Goal: Task Accomplishment & Management: Manage account settings

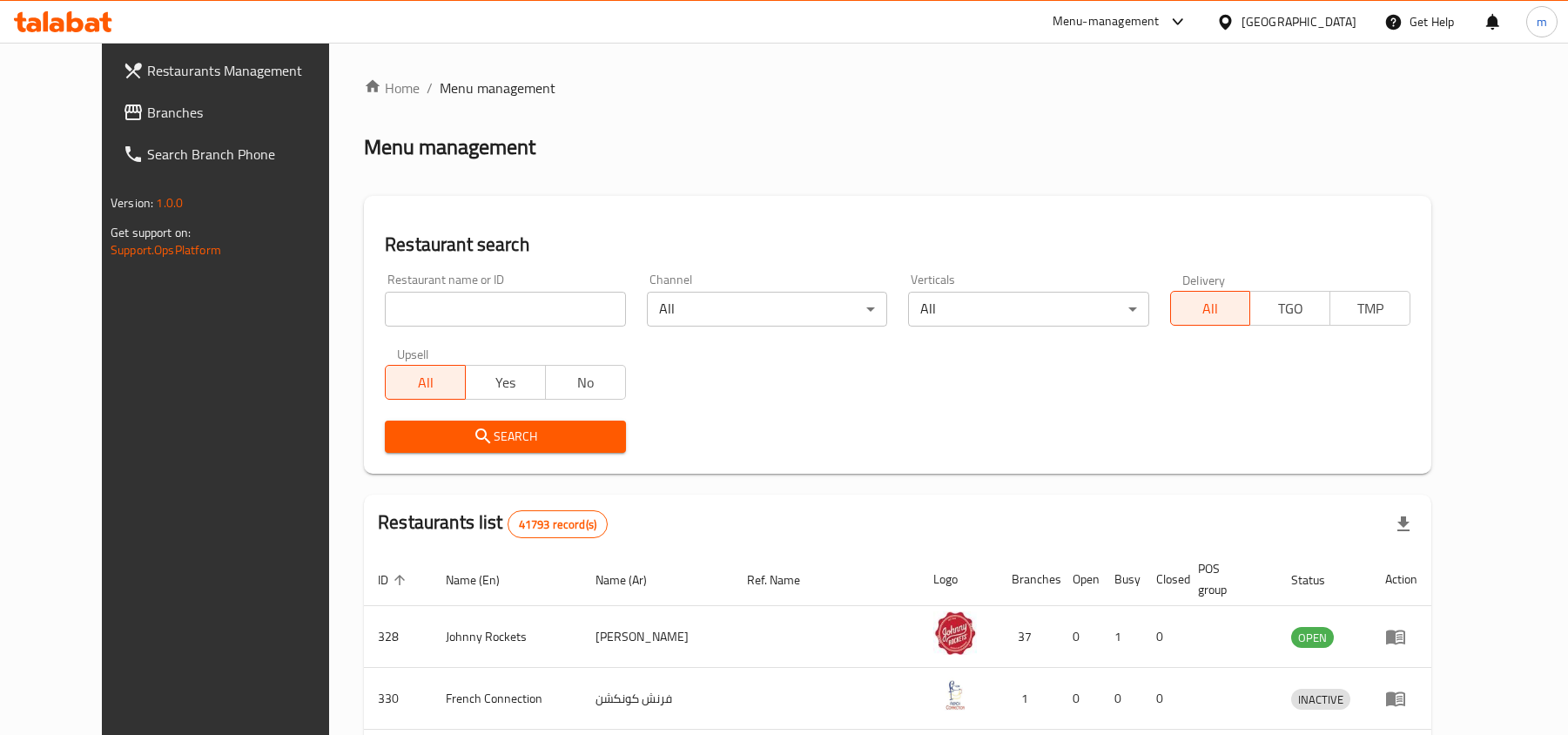
click at [1237, 19] on div at bounding box center [1228, 22] width 25 height 20
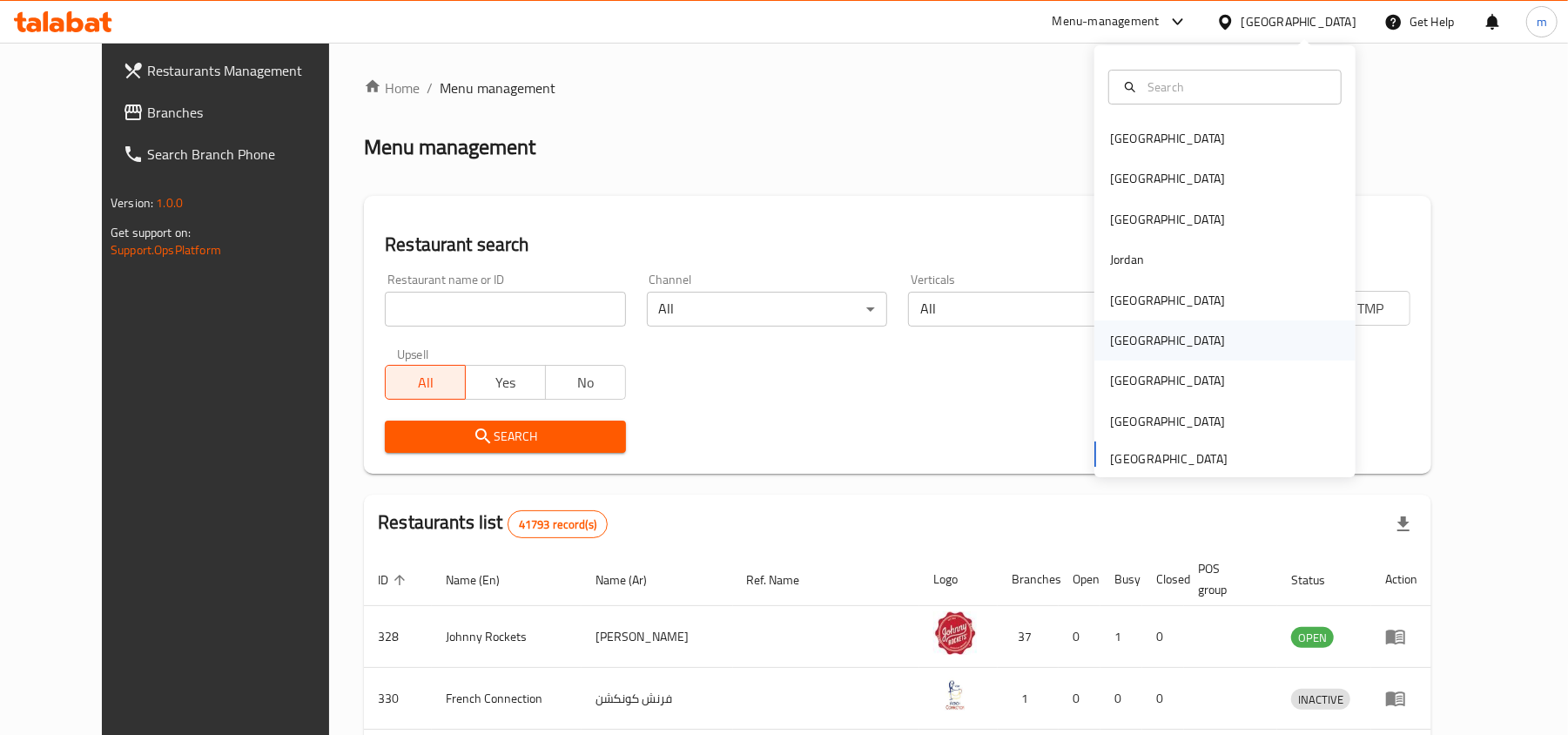
click at [1110, 338] on div "[GEOGRAPHIC_DATA]" at bounding box center [1167, 341] width 115 height 20
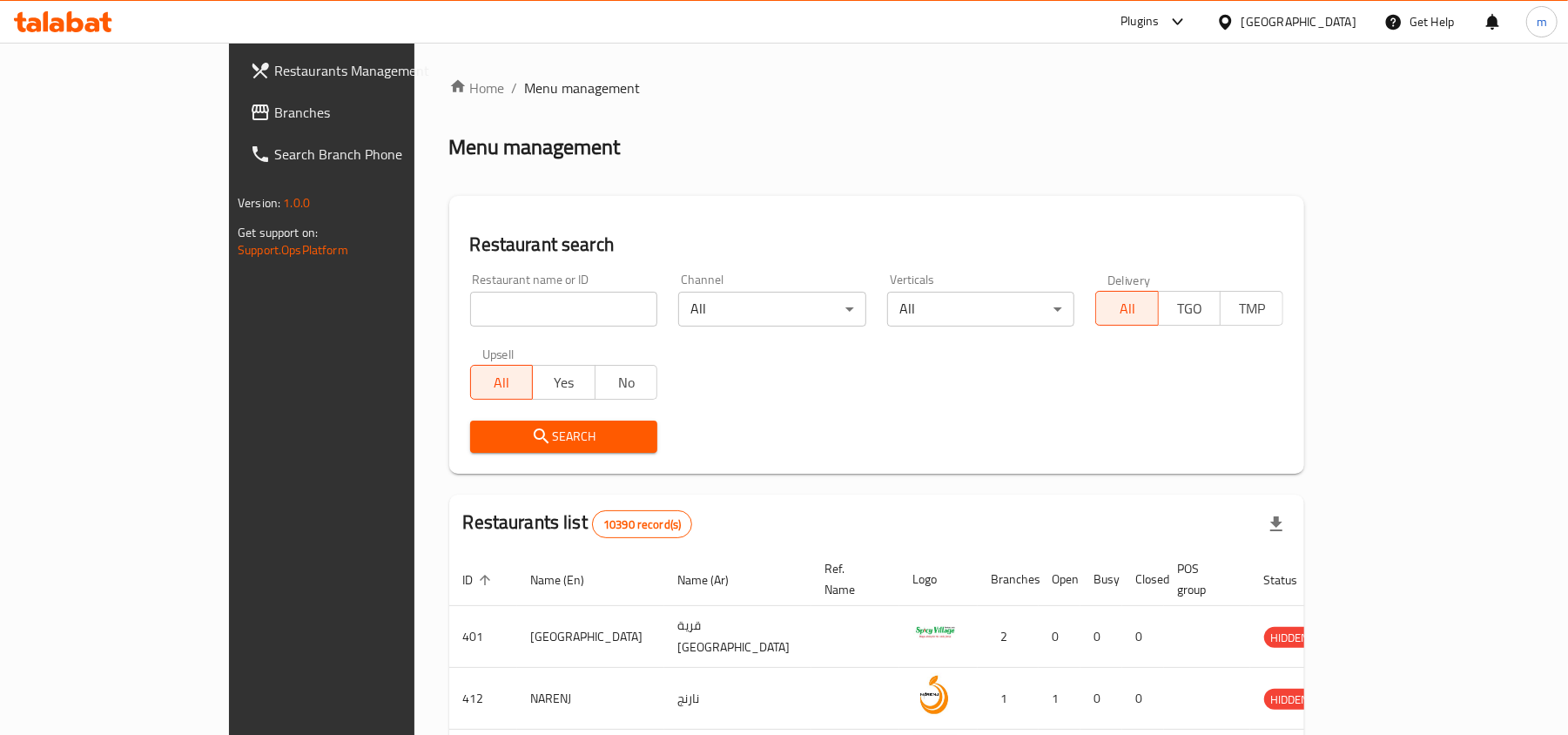
click at [236, 96] on link "Branches" at bounding box center [363, 112] width 255 height 42
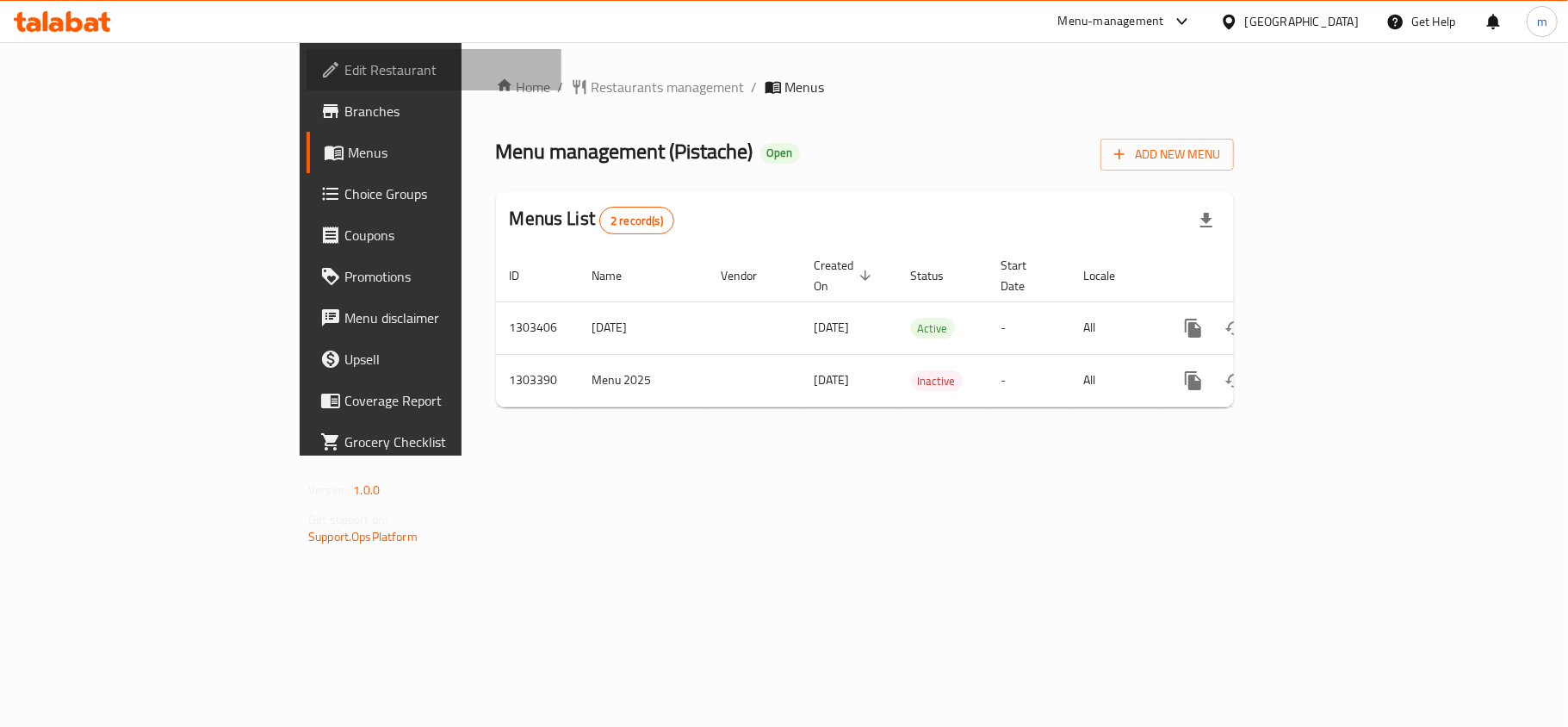
click at [344, 66] on span "Edit Restaurant" at bounding box center [445, 69] width 203 height 20
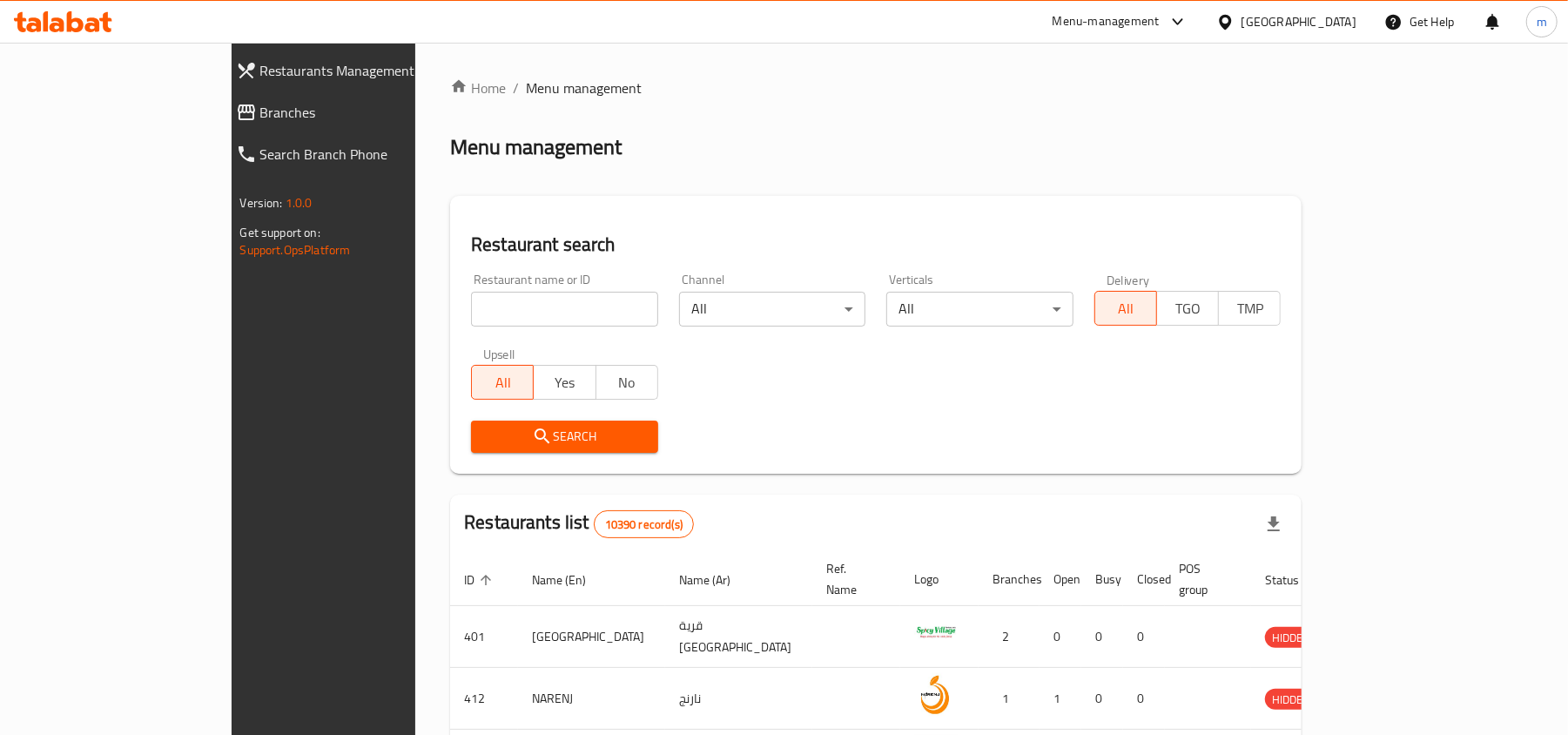
click at [1327, 19] on div "Oman" at bounding box center [1298, 22] width 115 height 20
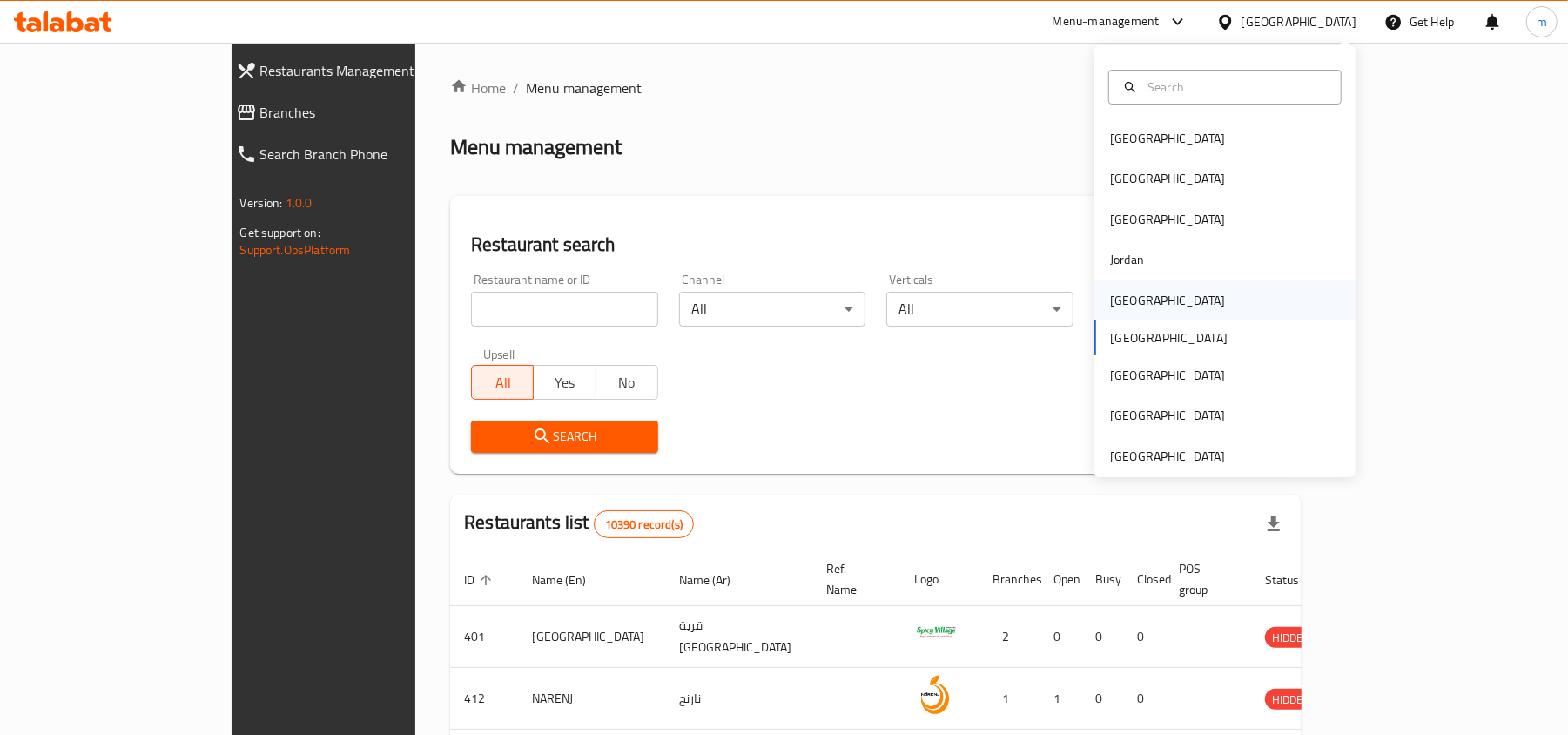
click at [1150, 297] on div "[GEOGRAPHIC_DATA]" at bounding box center [1224, 300] width 261 height 40
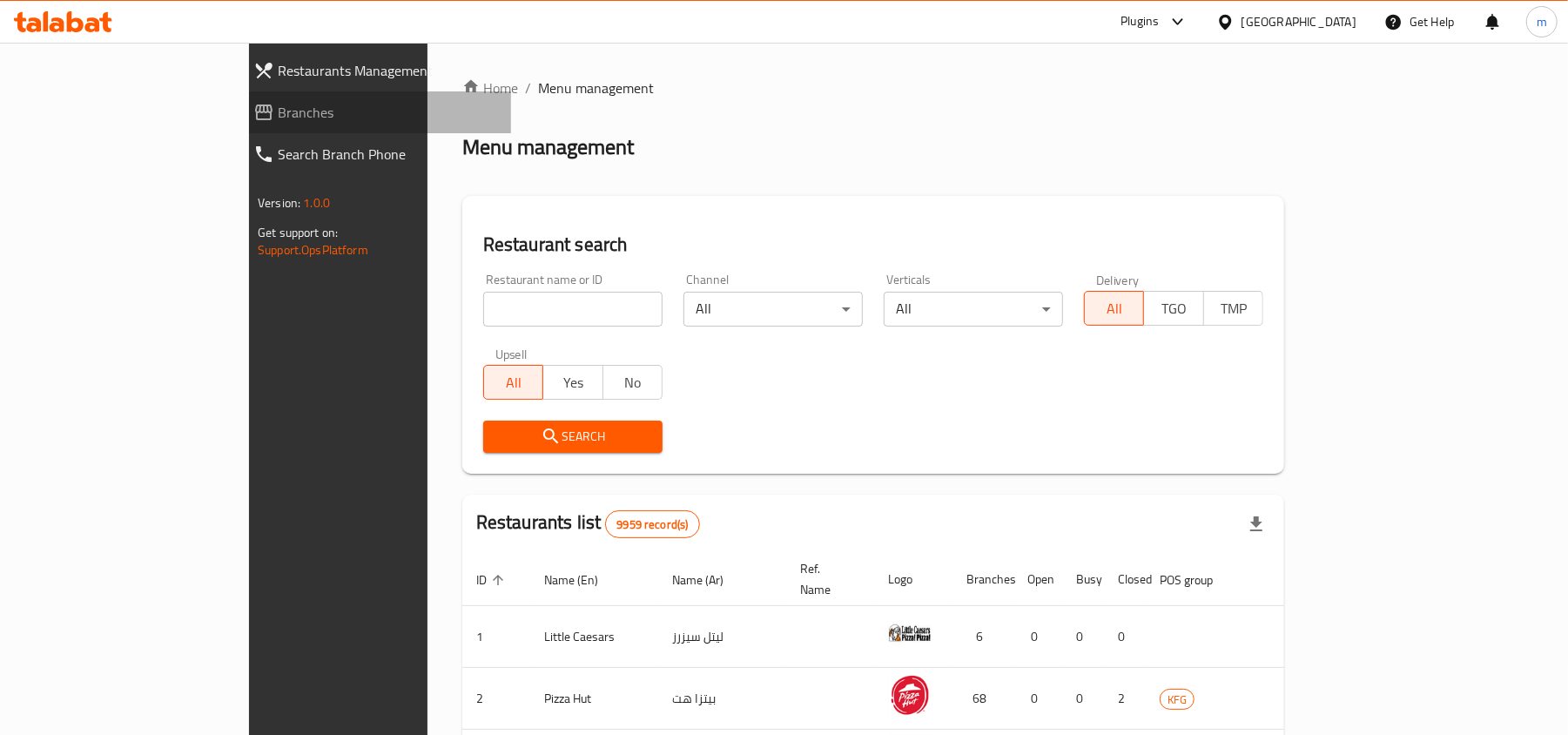
click at [278, 108] on span "Branches" at bounding box center [387, 111] width 219 height 20
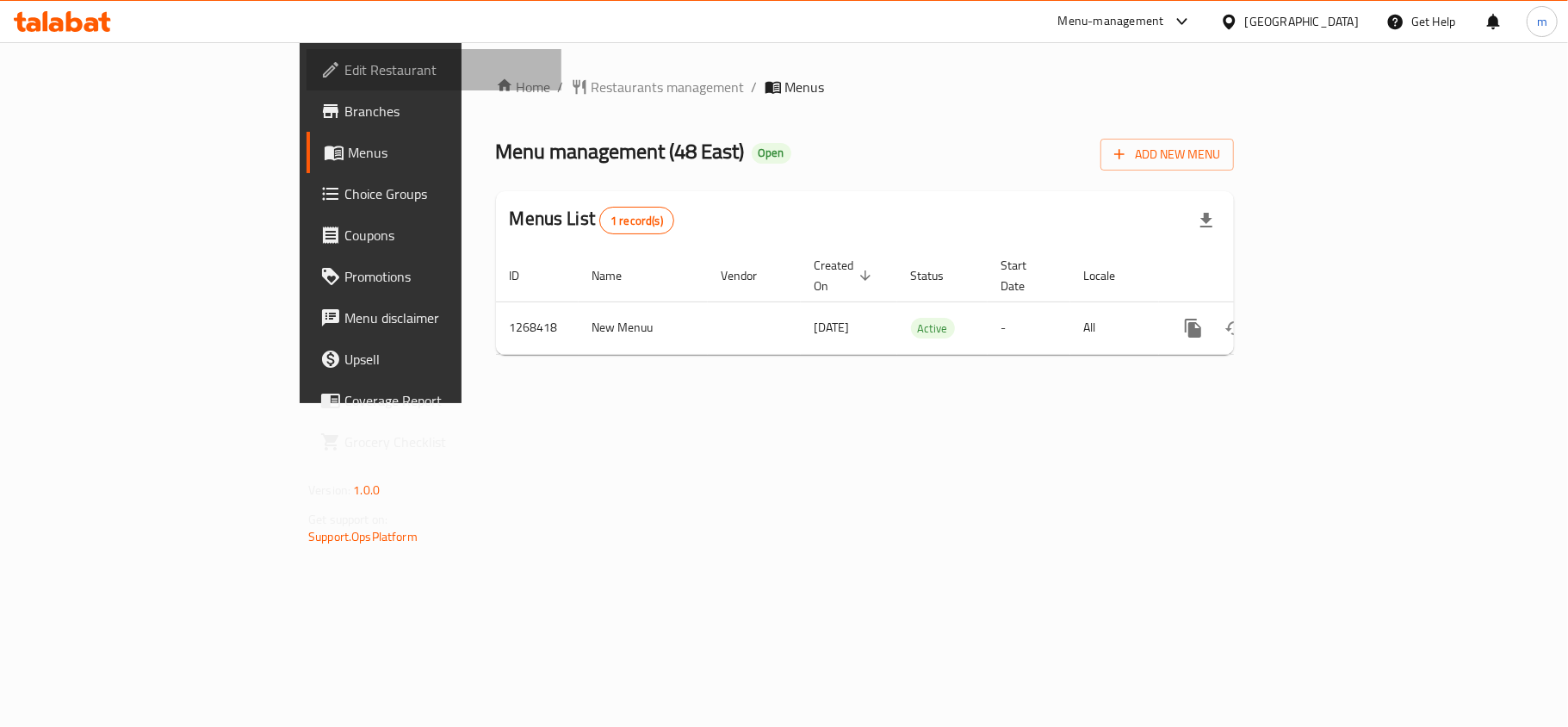
click at [344, 67] on span "Edit Restaurant" at bounding box center [445, 69] width 203 height 20
